Goal: Information Seeking & Learning: Learn about a topic

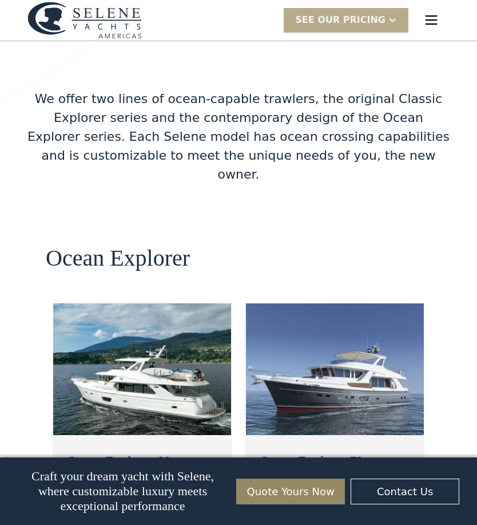
click at [382, 450] on h2 "Ocean Explorer 72" at bounding box center [333, 460] width 146 height 21
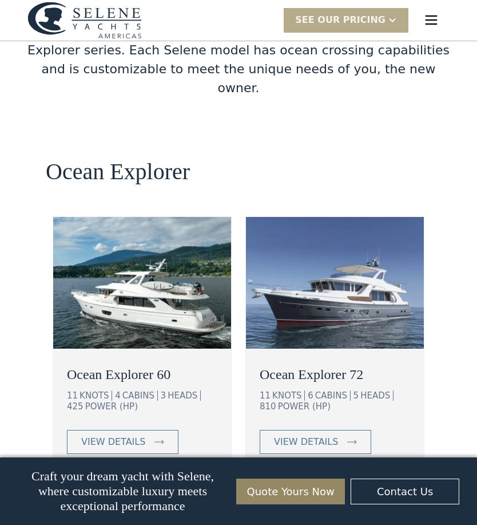
click at [336, 435] on div "view details" at bounding box center [306, 442] width 64 height 14
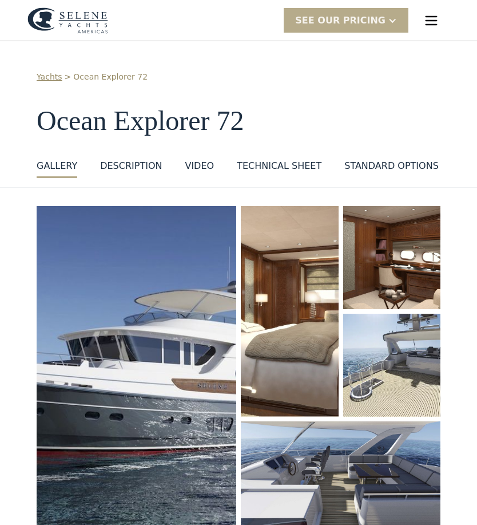
click at [152, 366] on img "open lightbox" at bounding box center [137, 367] width 200 height 323
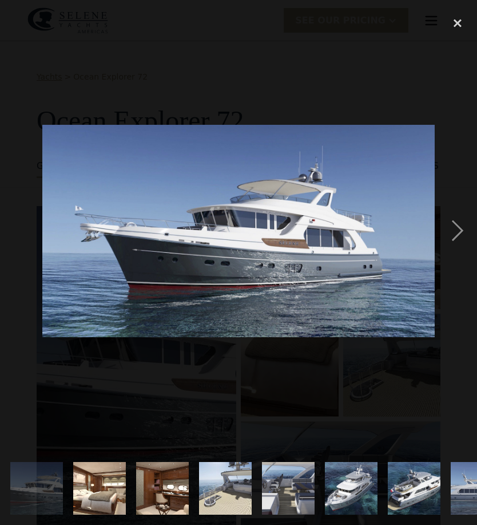
click at [444, 228] on div "next image" at bounding box center [457, 230] width 39 height 440
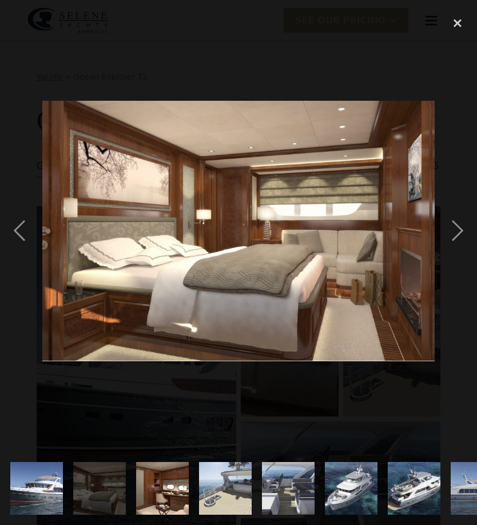
click at [449, 232] on div "next image" at bounding box center [457, 230] width 39 height 440
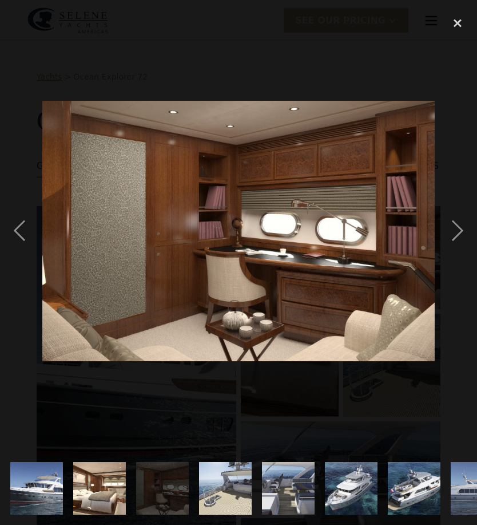
click at [455, 228] on div "next image" at bounding box center [457, 230] width 39 height 440
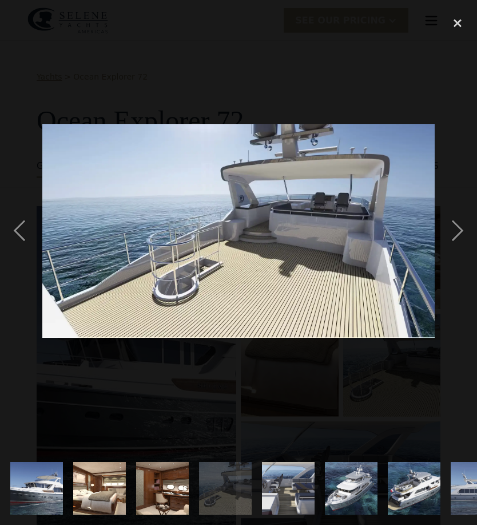
click at [459, 224] on div "next image" at bounding box center [457, 230] width 39 height 440
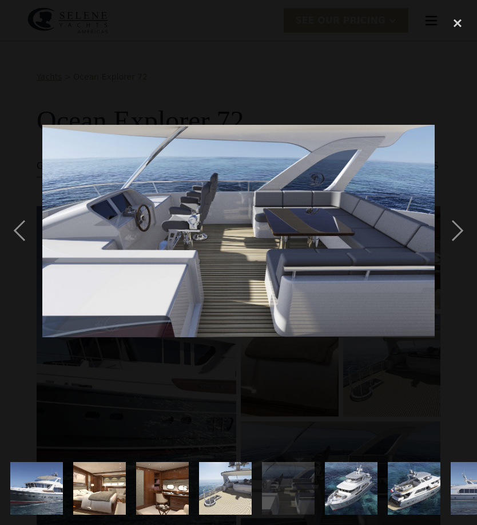
click at [462, 220] on div "next image" at bounding box center [457, 230] width 39 height 440
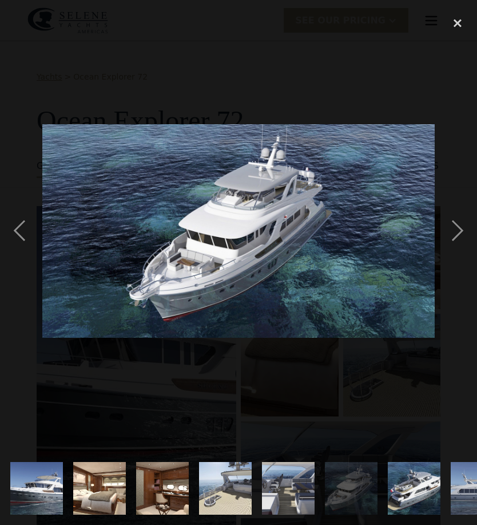
click at [463, 226] on div "next image" at bounding box center [457, 230] width 39 height 440
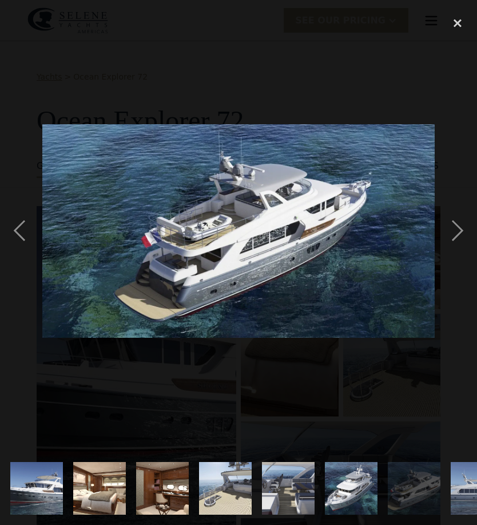
click at [464, 225] on div "next image" at bounding box center [457, 230] width 39 height 440
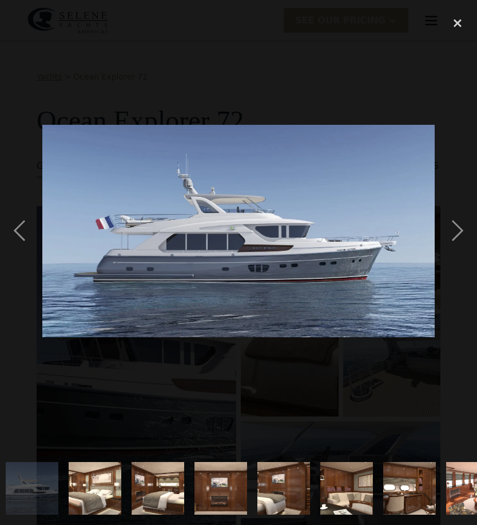
scroll to position [0, 446]
click at [464, 224] on div "next image" at bounding box center [457, 230] width 39 height 440
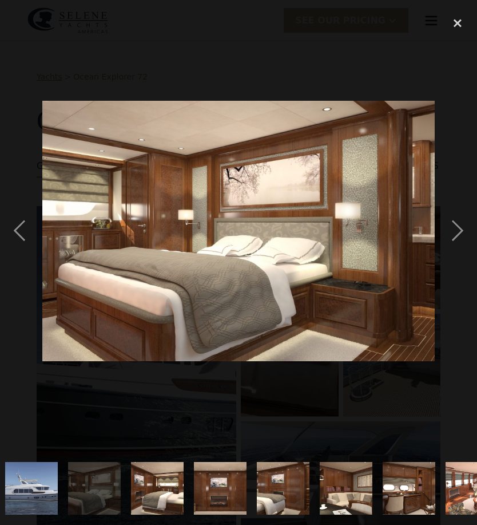
click at [465, 228] on div "next image" at bounding box center [457, 230] width 39 height 440
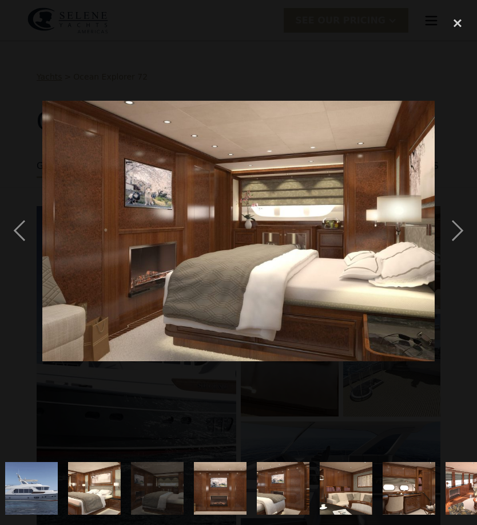
click at [470, 226] on div "next image" at bounding box center [457, 230] width 39 height 440
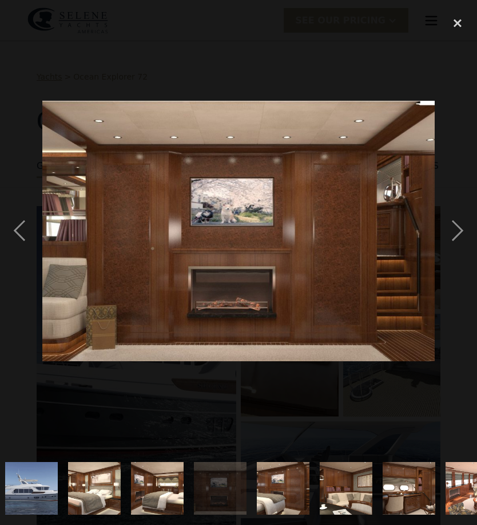
click at [470, 225] on div "next image" at bounding box center [457, 230] width 39 height 440
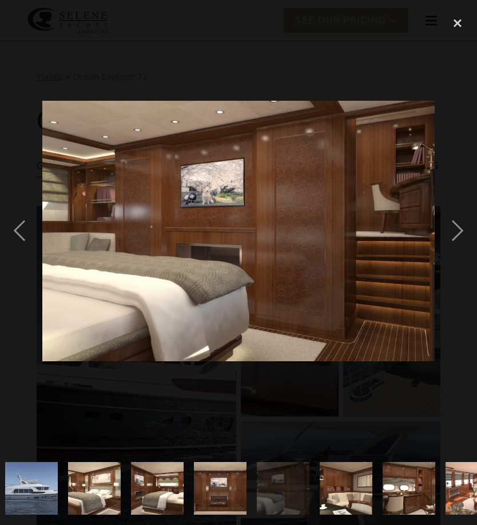
click at [468, 225] on div "next image" at bounding box center [457, 230] width 39 height 440
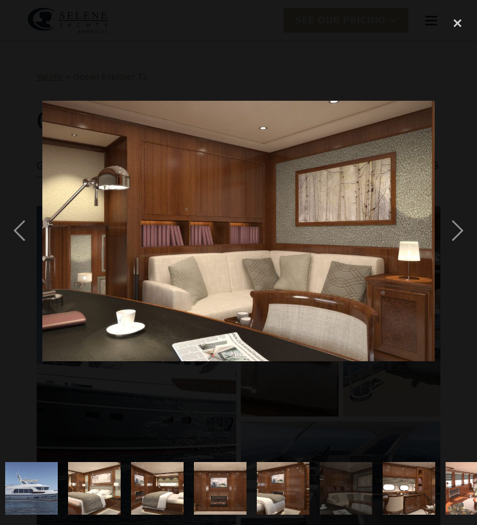
click at [469, 226] on div "next image" at bounding box center [457, 230] width 39 height 440
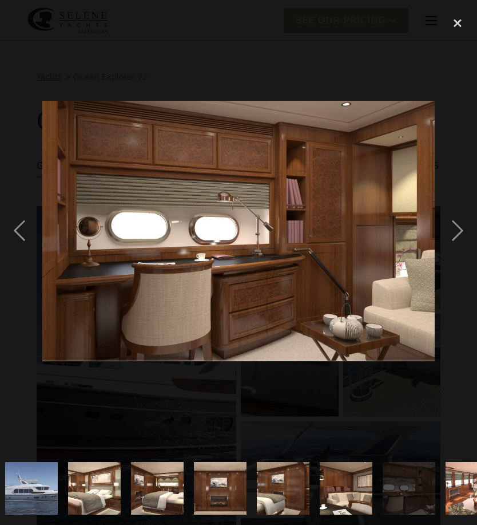
click at [468, 225] on div "next image" at bounding box center [457, 230] width 39 height 440
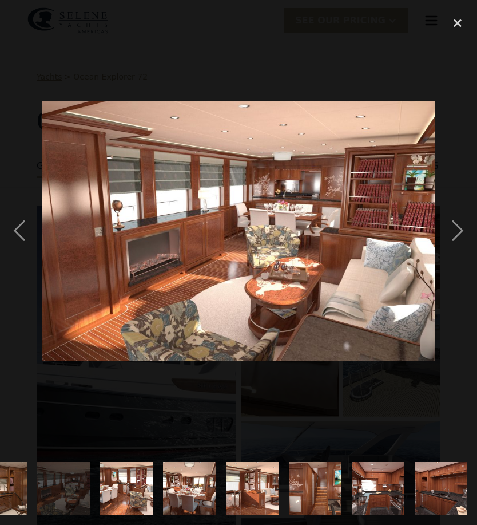
scroll to position [0, 855]
click at [470, 224] on div "next image" at bounding box center [457, 230] width 39 height 440
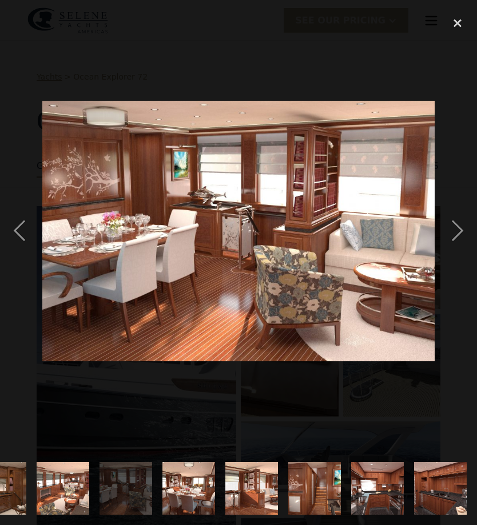
click at [468, 227] on div "next image" at bounding box center [457, 230] width 39 height 440
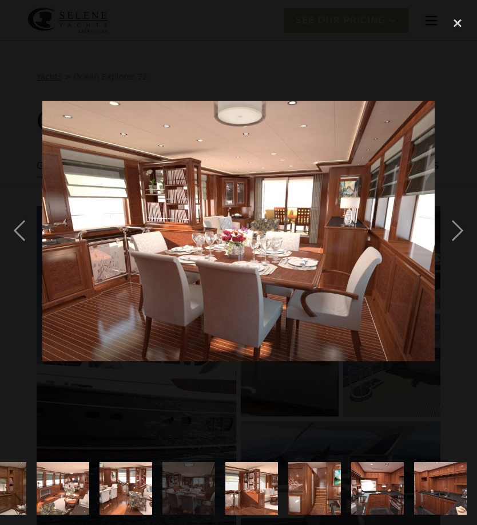
click at [470, 225] on div "next image" at bounding box center [457, 230] width 39 height 440
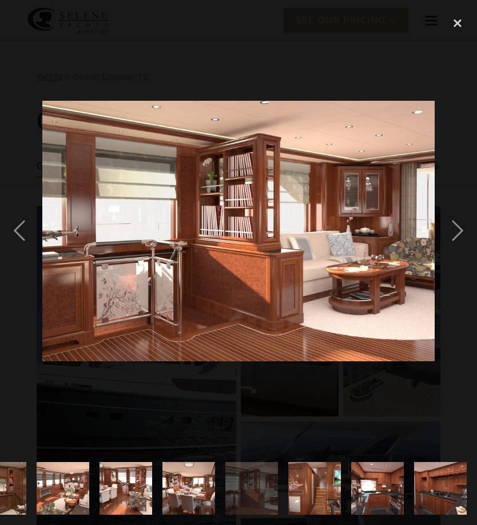
click at [467, 225] on div "next image" at bounding box center [457, 230] width 39 height 440
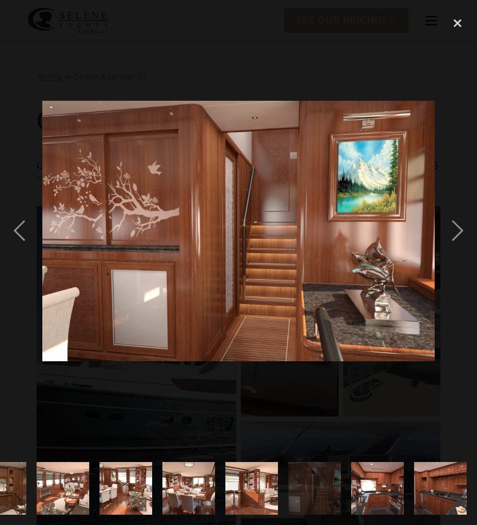
click at [470, 224] on div "next image" at bounding box center [457, 230] width 39 height 440
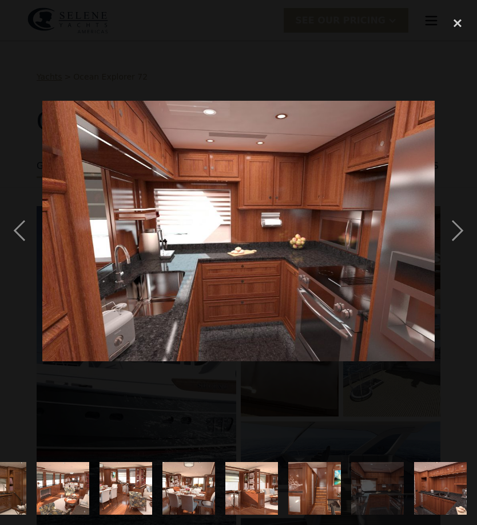
click at [468, 224] on div "next image" at bounding box center [457, 230] width 39 height 440
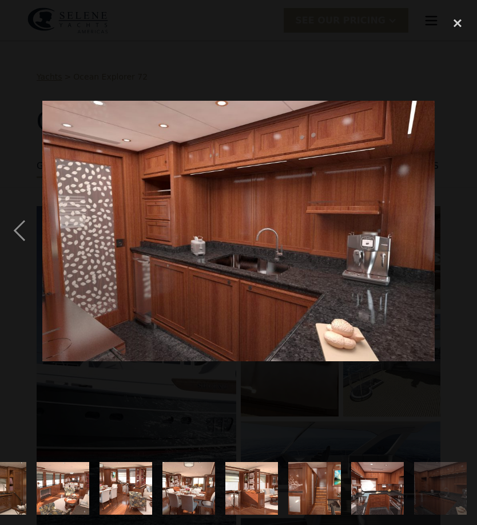
click at [466, 226] on div "next image" at bounding box center [457, 230] width 39 height 440
click at [453, 228] on div "next image" at bounding box center [457, 230] width 39 height 440
click at [23, 226] on div "previous image" at bounding box center [19, 230] width 39 height 440
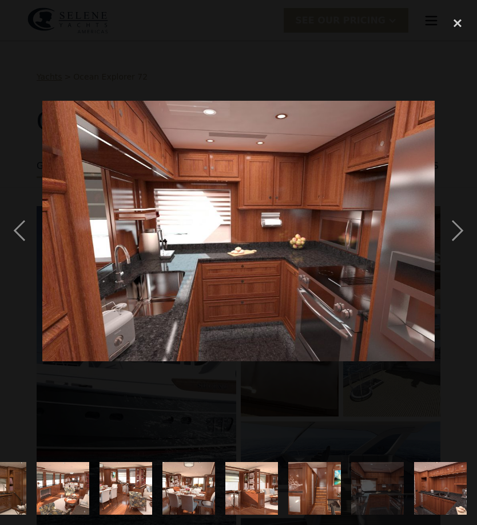
click at [25, 227] on div "previous image" at bounding box center [19, 230] width 39 height 440
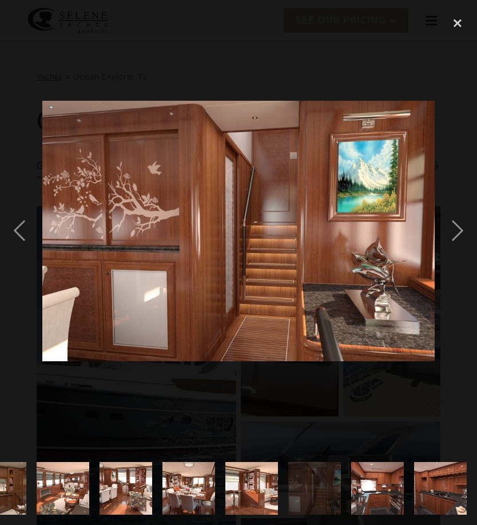
click at [21, 220] on div "previous image" at bounding box center [19, 230] width 39 height 440
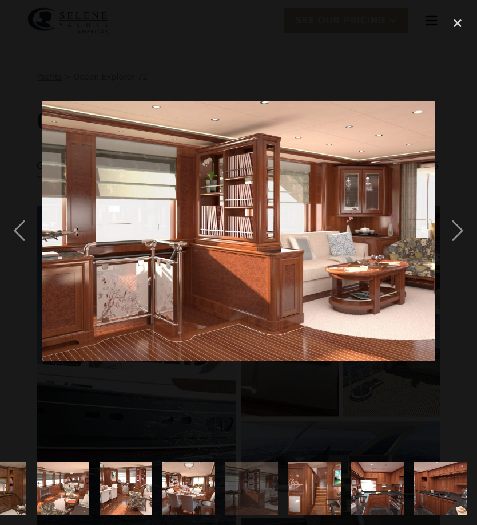
click at [24, 219] on div "previous image" at bounding box center [19, 230] width 39 height 440
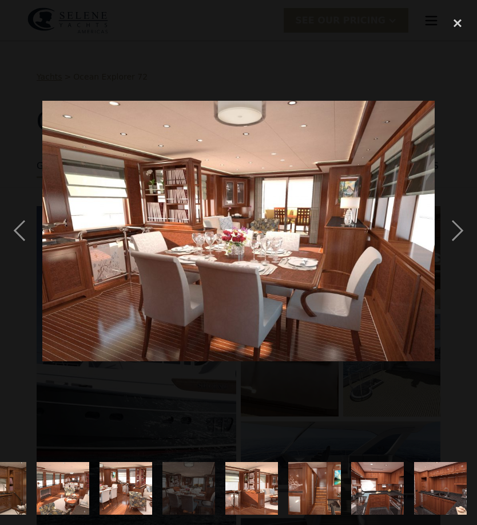
click at [23, 219] on div "previous image" at bounding box center [19, 230] width 39 height 440
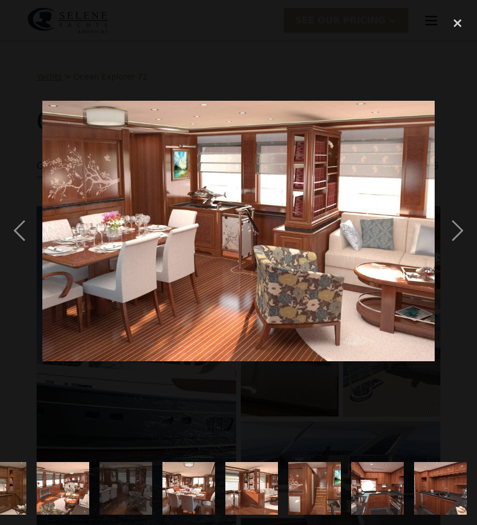
click at [27, 219] on div "previous image" at bounding box center [19, 230] width 39 height 440
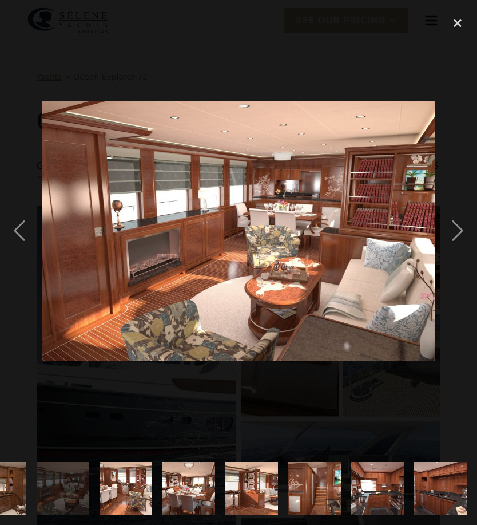
click at [32, 221] on div "previous image" at bounding box center [19, 230] width 39 height 440
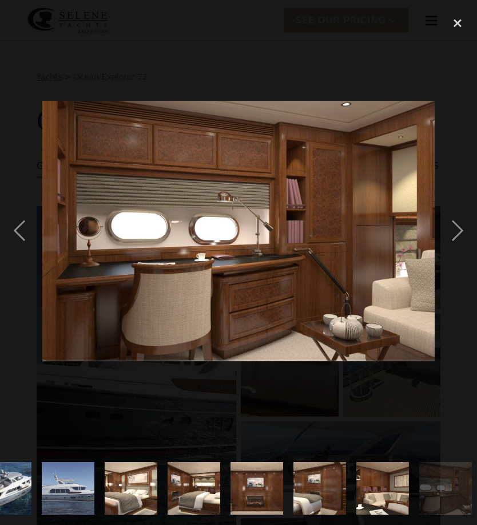
click at [30, 225] on div "previous image" at bounding box center [19, 230] width 39 height 440
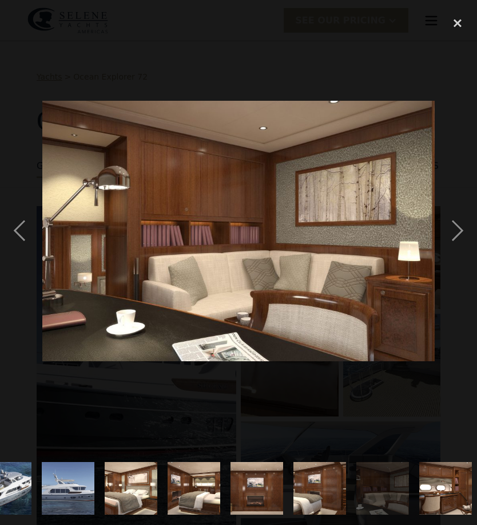
click at [29, 225] on div "previous image" at bounding box center [19, 230] width 39 height 440
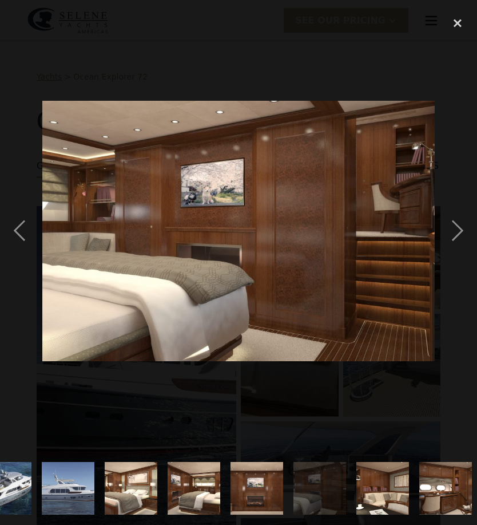
click at [28, 225] on div "previous image" at bounding box center [19, 230] width 39 height 440
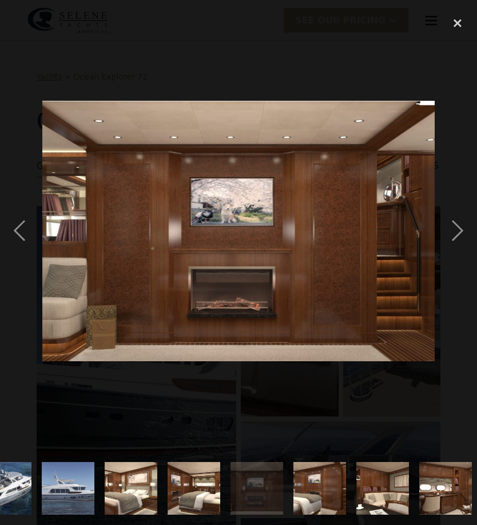
click at [30, 224] on div "previous image" at bounding box center [19, 230] width 39 height 440
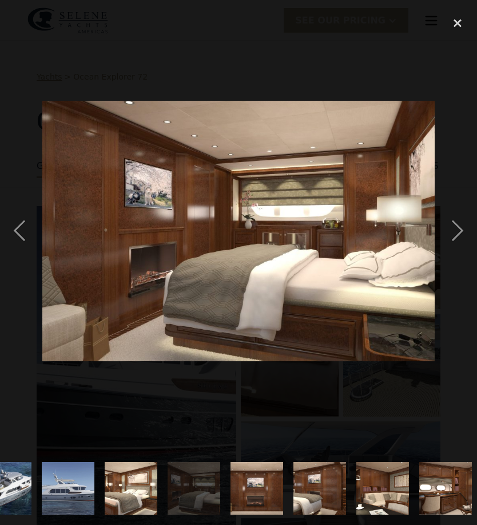
click at [31, 225] on div "previous image" at bounding box center [19, 230] width 39 height 440
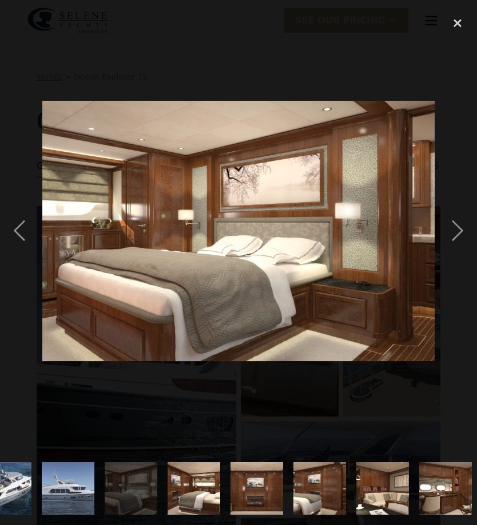
click at [440, 32] on div "close lightbox" at bounding box center [457, 22] width 39 height 25
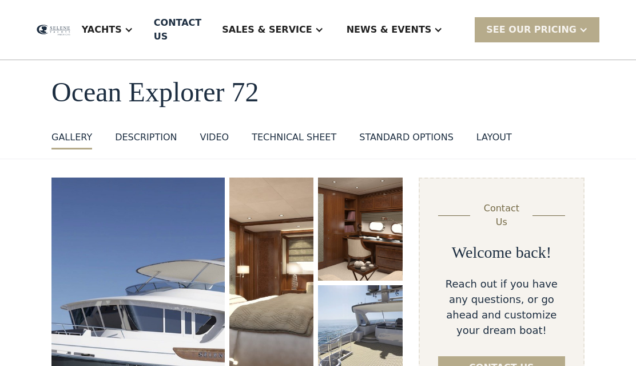
scroll to position [0, 0]
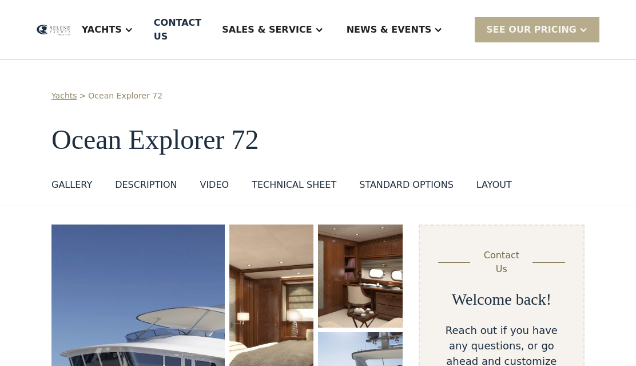
click at [308, 179] on div "Technical sheet" at bounding box center [294, 185] width 85 height 14
click at [407, 178] on div "standard options" at bounding box center [406, 185] width 94 height 14
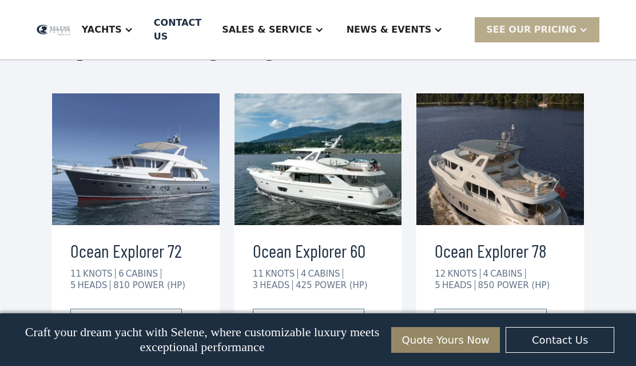
scroll to position [2468, 0]
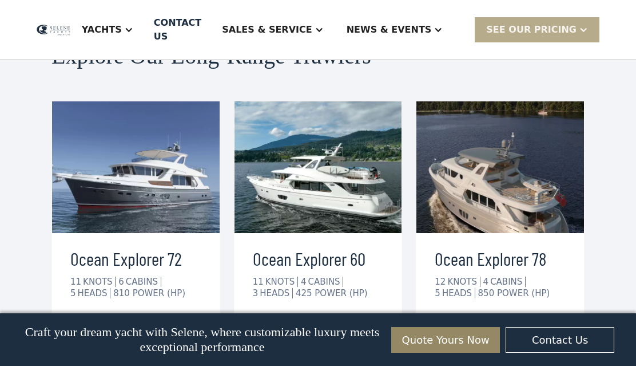
click at [308, 244] on h3 "Ocean Explorer 60" at bounding box center [318, 257] width 131 height 27
click at [319, 244] on h3 "Ocean Explorer 60" at bounding box center [318, 257] width 131 height 27
click at [310, 321] on div "view details" at bounding box center [299, 328] width 64 height 14
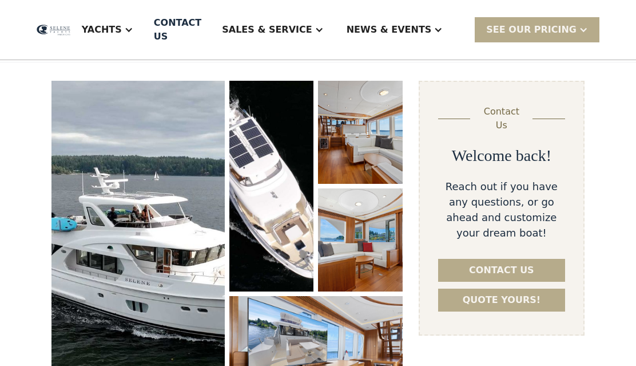
click at [186, 329] on img "open lightbox" at bounding box center [137, 246] width 173 height 331
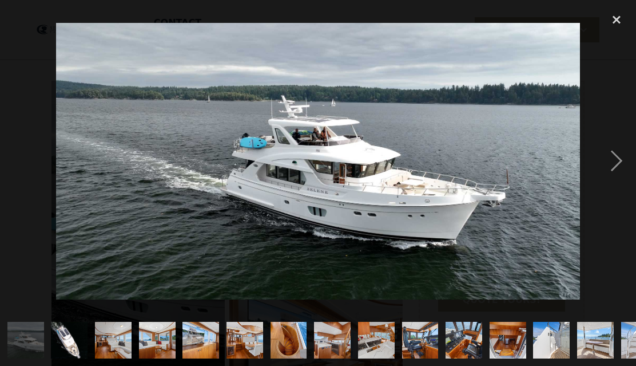
scroll to position [304, 0]
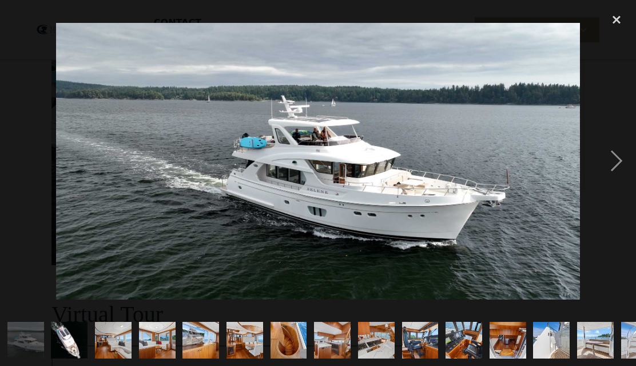
click at [611, 165] on div "next image" at bounding box center [616, 160] width 39 height 307
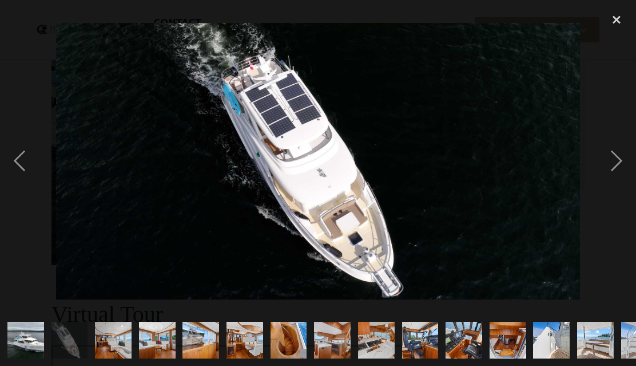
scroll to position [576, 0]
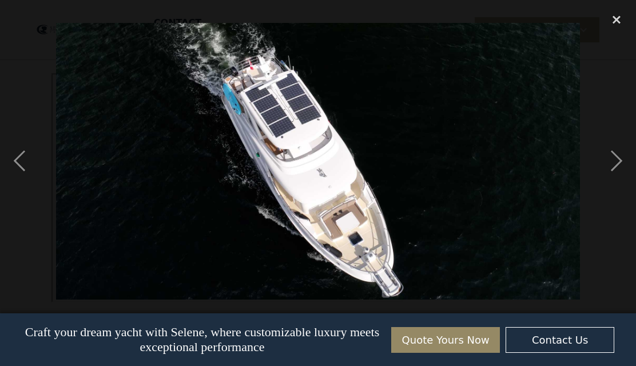
click at [630, 153] on div "next image" at bounding box center [616, 160] width 39 height 307
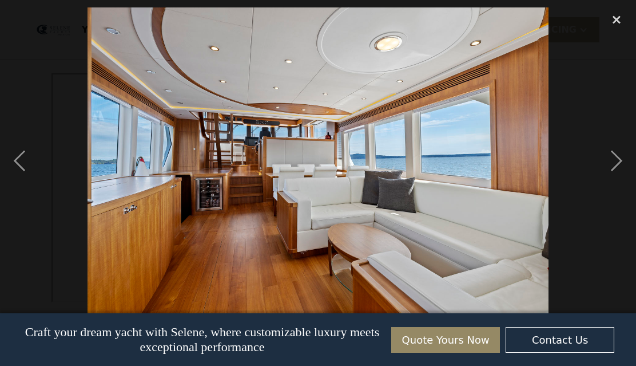
click at [618, 158] on div "next image" at bounding box center [616, 160] width 39 height 307
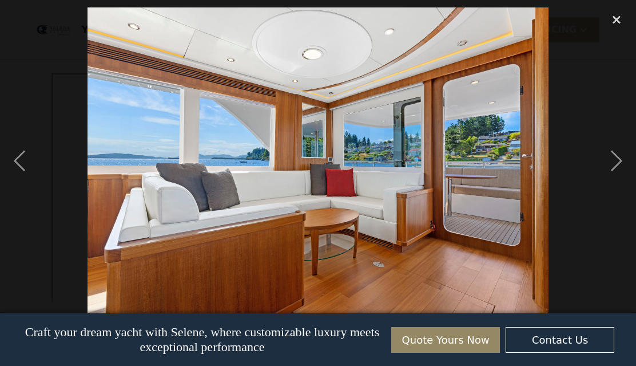
click at [619, 161] on div "next image" at bounding box center [616, 160] width 39 height 307
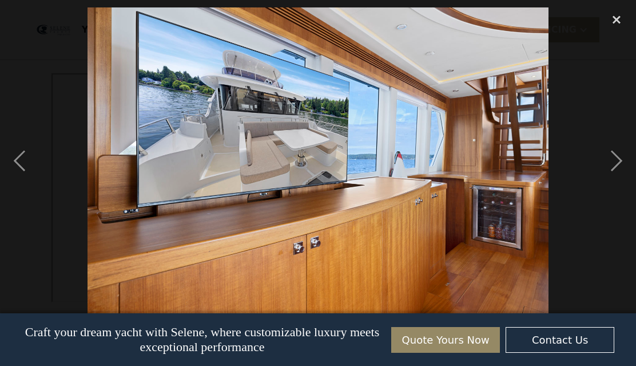
click at [617, 161] on div "next image" at bounding box center [616, 160] width 39 height 307
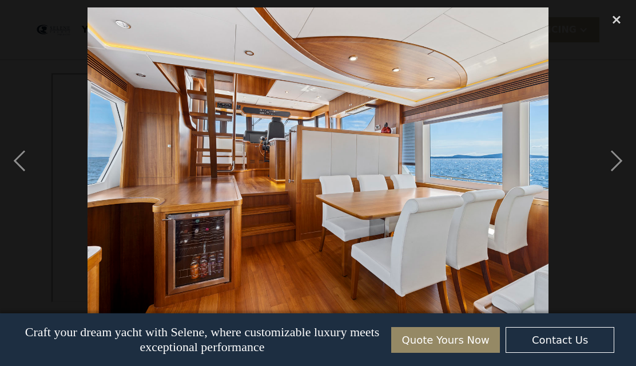
click at [617, 161] on div "next image" at bounding box center [616, 160] width 39 height 307
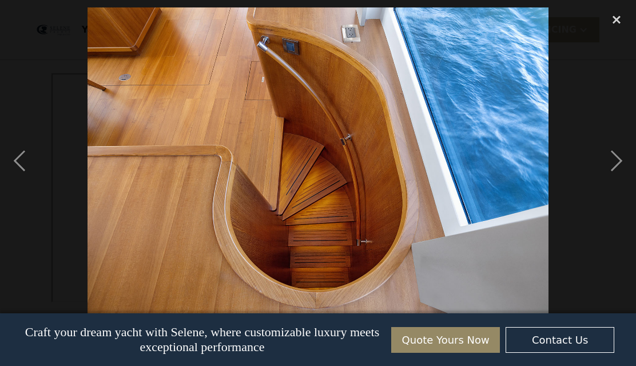
click at [614, 161] on div "next image" at bounding box center [616, 160] width 39 height 307
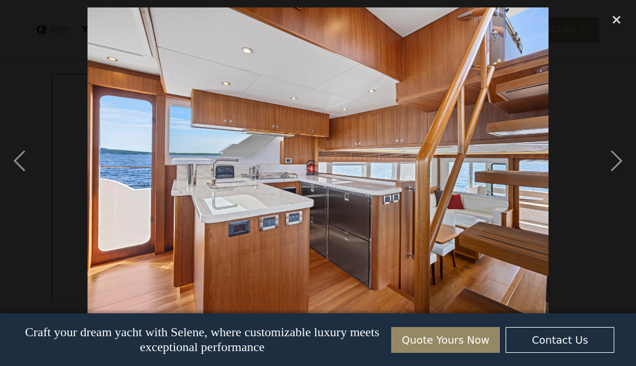
click at [616, 160] on div "next image" at bounding box center [616, 160] width 39 height 307
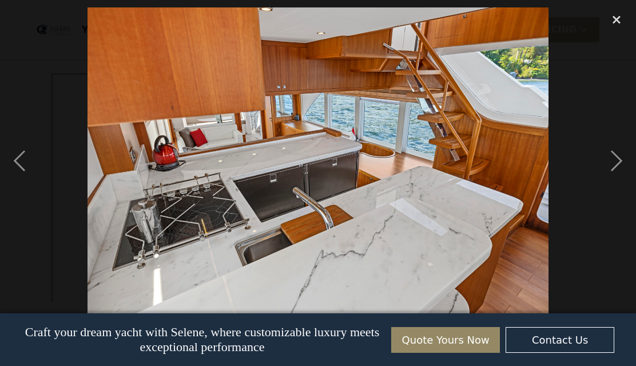
click at [607, 165] on div "next image" at bounding box center [616, 160] width 39 height 307
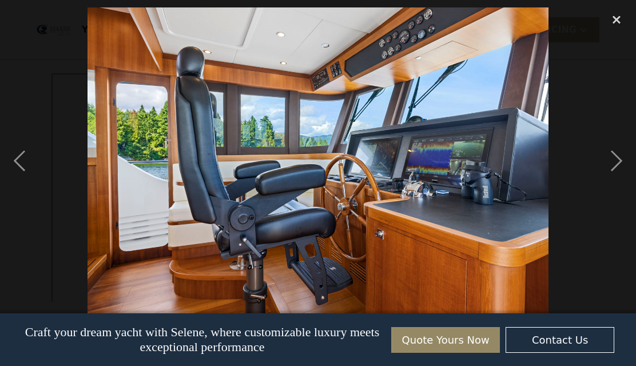
click at [610, 162] on div "next image" at bounding box center [616, 160] width 39 height 307
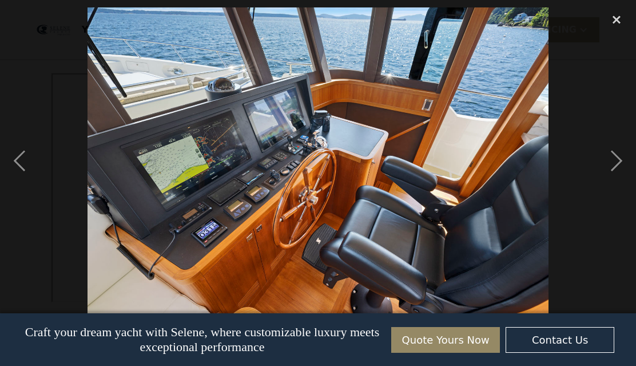
click at [611, 161] on div "next image" at bounding box center [616, 160] width 39 height 307
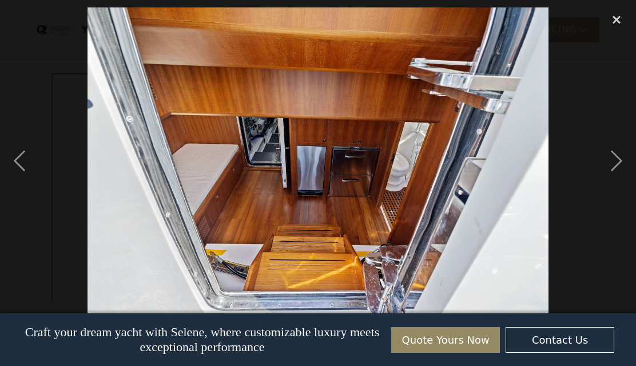
click at [611, 162] on div "next image" at bounding box center [616, 160] width 39 height 307
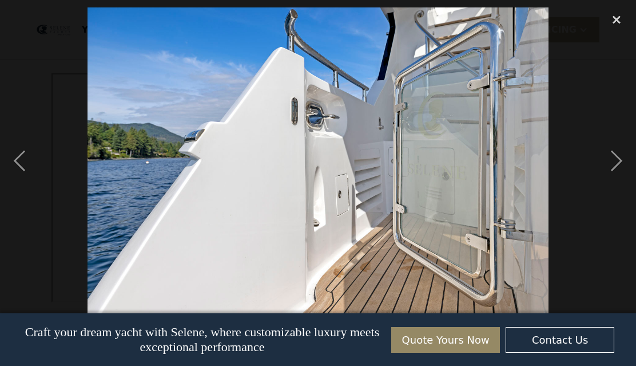
click at [611, 161] on div "next image" at bounding box center [616, 160] width 39 height 307
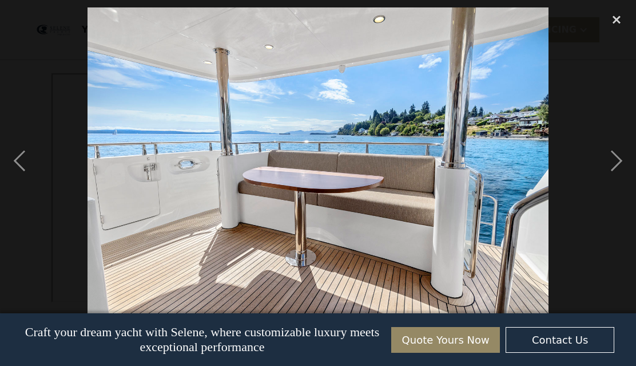
click at [611, 161] on div "next image" at bounding box center [616, 160] width 39 height 307
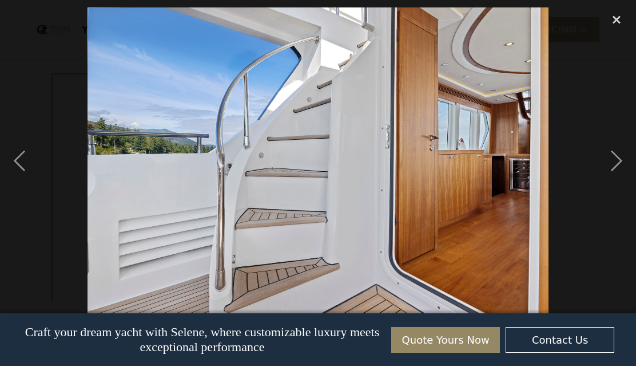
click at [613, 160] on div "next image" at bounding box center [616, 160] width 39 height 307
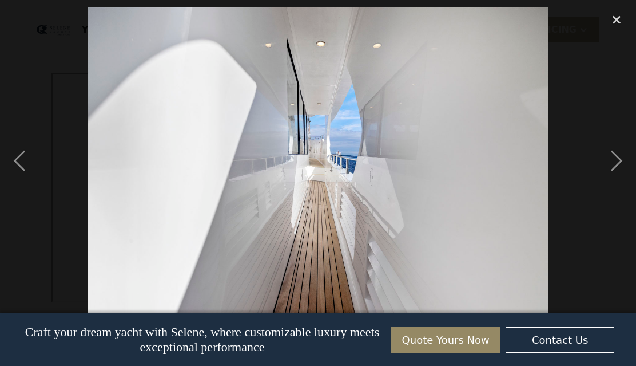
scroll to position [0, 467]
click at [614, 160] on div "next image" at bounding box center [616, 160] width 39 height 307
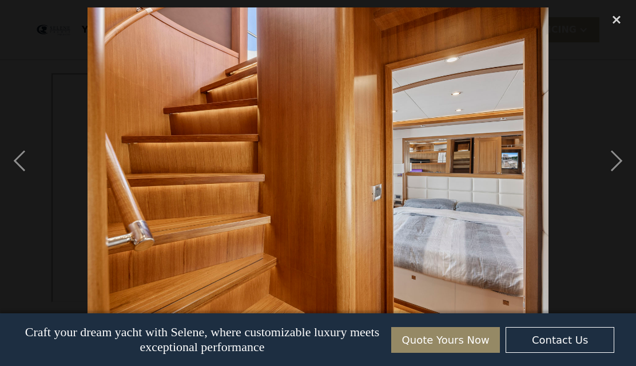
click at [614, 160] on div "next image" at bounding box center [616, 160] width 39 height 307
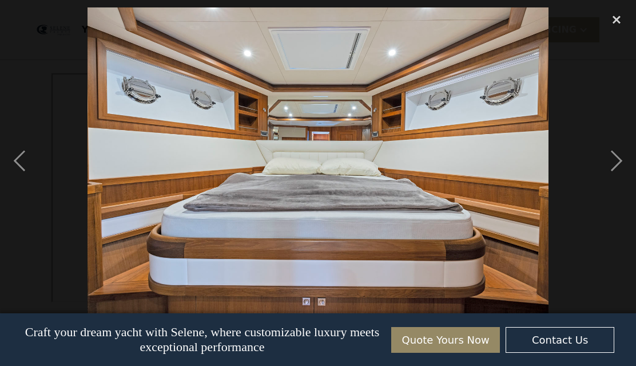
click at [614, 159] on div "next image" at bounding box center [616, 160] width 39 height 307
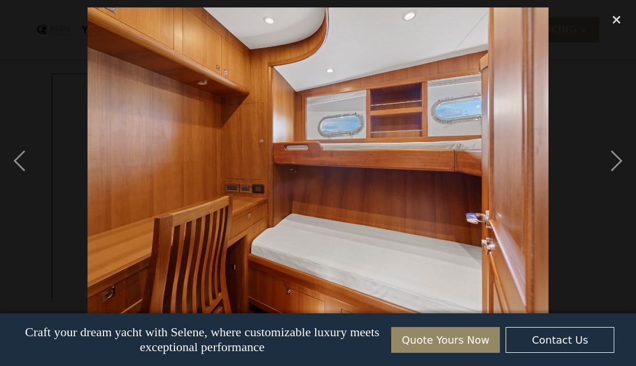
click at [612, 161] on div "next image" at bounding box center [616, 160] width 39 height 307
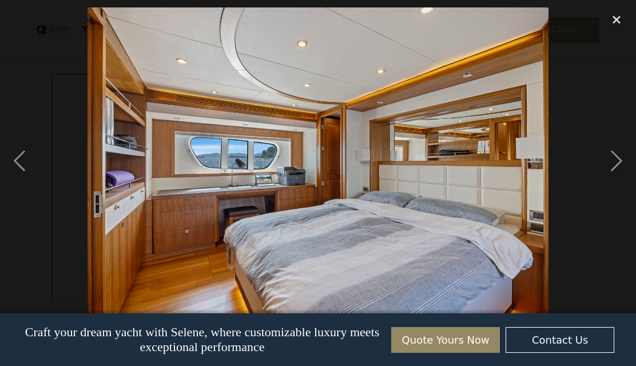
click at [611, 161] on div "next image" at bounding box center [616, 160] width 39 height 307
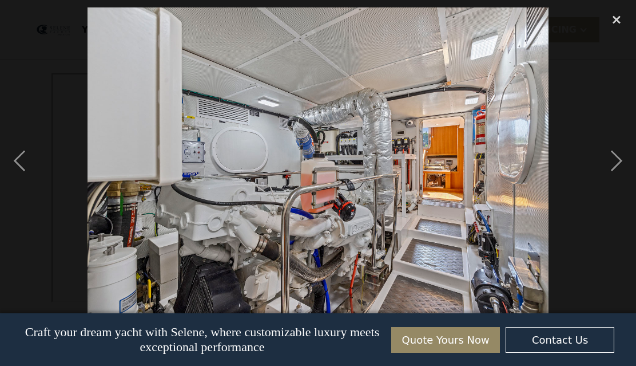
click at [611, 161] on div "next image" at bounding box center [616, 160] width 39 height 307
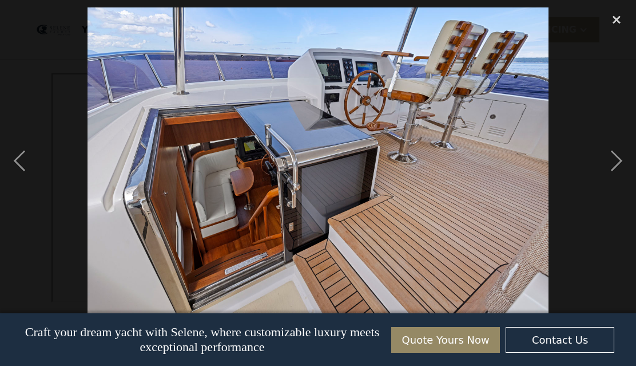
click at [609, 162] on div "next image" at bounding box center [616, 160] width 39 height 307
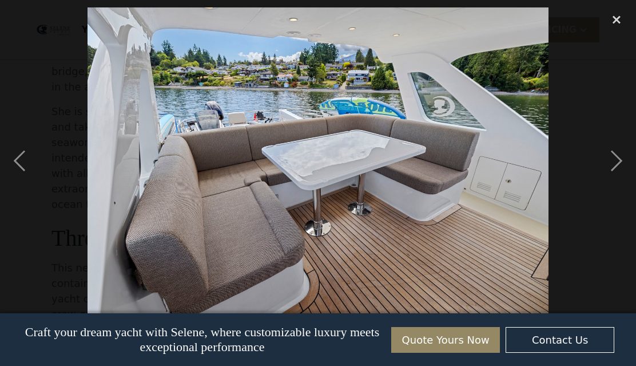
scroll to position [1063, 0]
click at [615, 30] on div "close lightbox" at bounding box center [616, 19] width 39 height 25
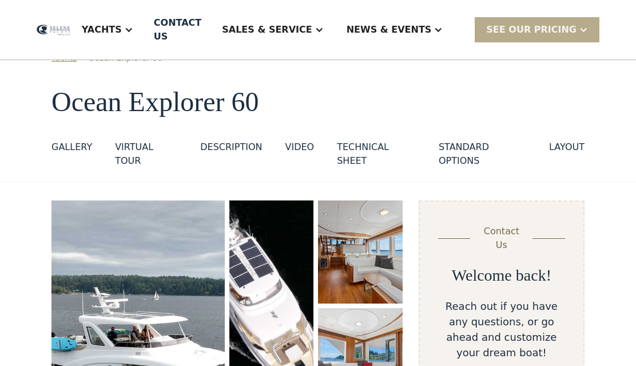
scroll to position [0, 0]
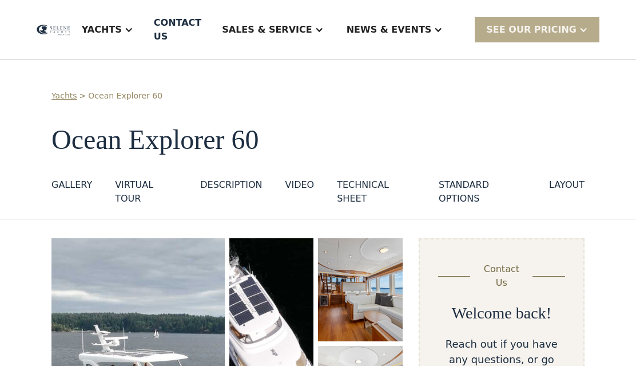
click at [372, 192] on div "Technical sheet" at bounding box center [376, 191] width 79 height 27
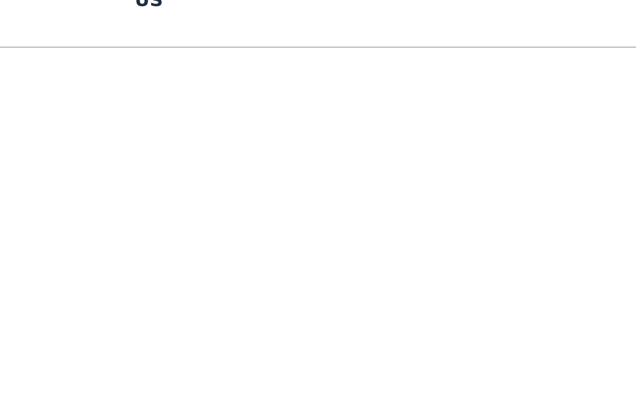
scroll to position [1512, 0]
